Goal: Information Seeking & Learning: Learn about a topic

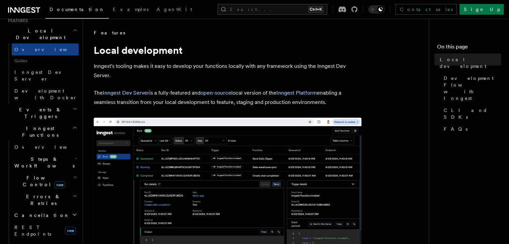
scroll to position [151, 0]
click at [49, 154] on h2 "Steps & Workflows" at bounding box center [45, 163] width 67 height 19
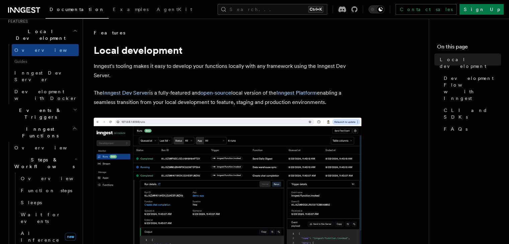
click at [59, 154] on h2 "Steps & Workflows" at bounding box center [45, 163] width 67 height 19
click at [51, 228] on link "AI Inference new" at bounding box center [48, 237] width 61 height 19
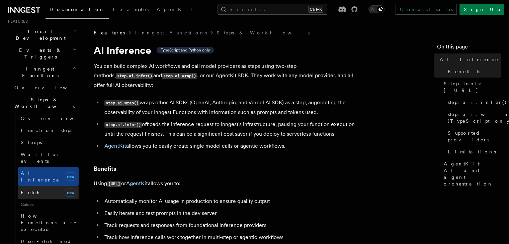
click at [58, 186] on link "Fetch new" at bounding box center [48, 192] width 61 height 13
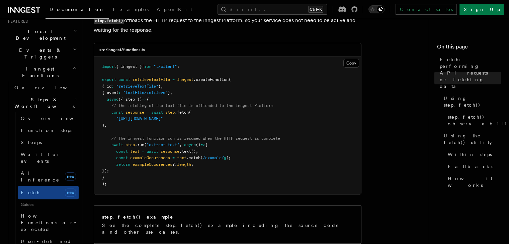
scroll to position [252, 0]
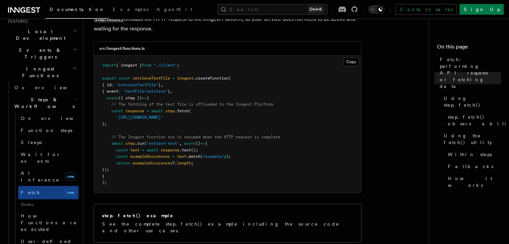
click at [121, 76] on pre "import { inngest } from "./client" ; export const retrieveTextFile = inngest .c…" at bounding box center [227, 125] width 267 height 138
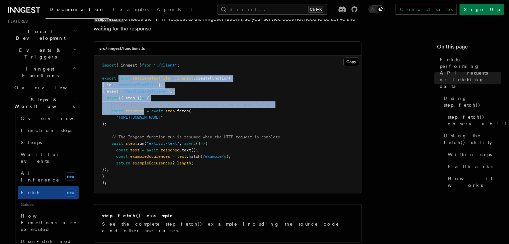
drag, startPoint x: 121, startPoint y: 76, endPoint x: 143, endPoint y: 113, distance: 42.8
click at [143, 113] on pre "import { inngest } from "./client" ; export const retrieveTextFile = inngest .c…" at bounding box center [227, 125] width 267 height 138
click at [143, 113] on span "response" at bounding box center [135, 111] width 19 height 5
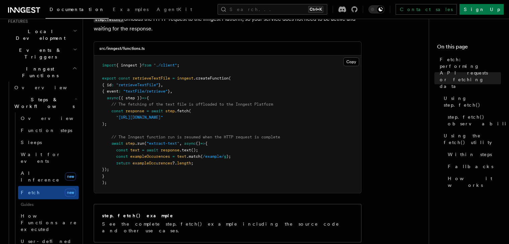
click at [151, 79] on span "retrieveTextFile" at bounding box center [151, 78] width 37 height 5
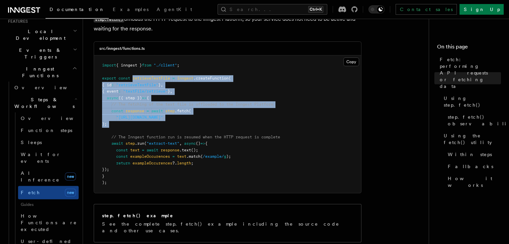
drag, startPoint x: 151, startPoint y: 79, endPoint x: 170, endPoint y: 125, distance: 49.2
click at [170, 125] on pre "import { inngest } from "./client" ; export const retrieveTextFile = inngest .c…" at bounding box center [227, 125] width 267 height 138
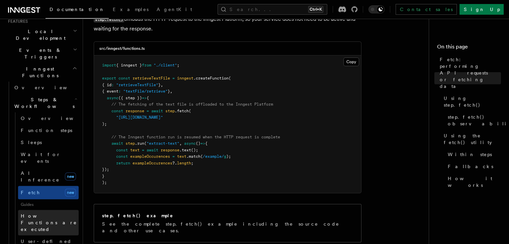
click at [34, 214] on span "How Functions are executed" at bounding box center [49, 223] width 56 height 19
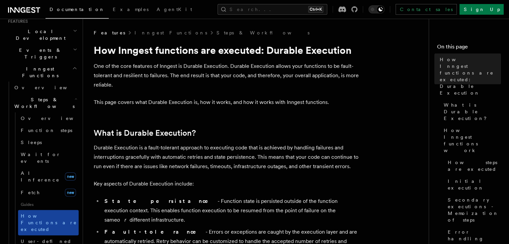
click at [39, 214] on span "How Functions are executed" at bounding box center [49, 223] width 56 height 19
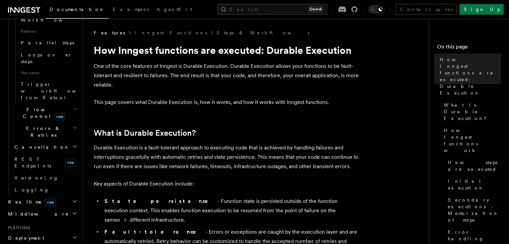
scroll to position [485, 0]
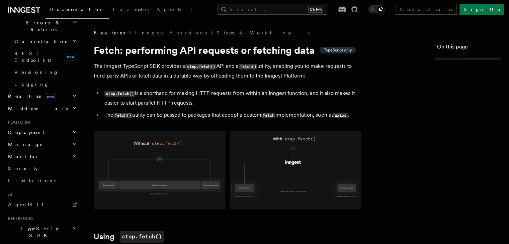
scroll to position [252, 0]
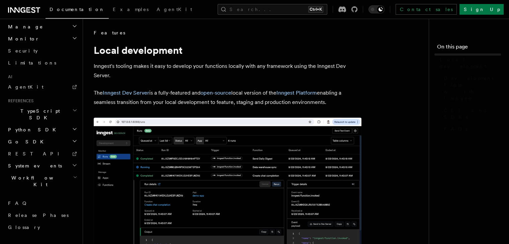
scroll to position [352, 0]
